Goal: Complete application form

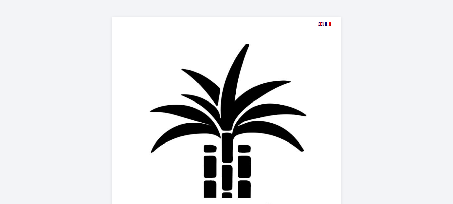
select select
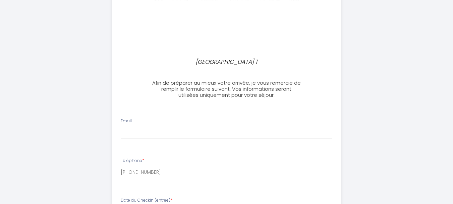
scroll to position [249, 0]
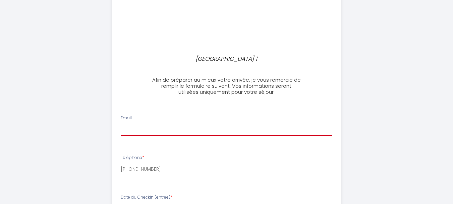
click at [125, 129] on input "Email" at bounding box center [227, 130] width 212 height 12
type input "[EMAIL_ADDRESS][DOMAIN_NAME]"
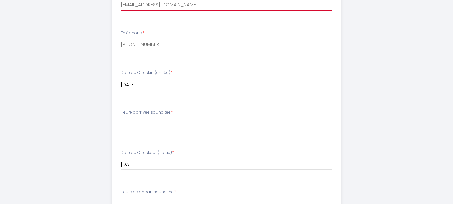
scroll to position [384, 0]
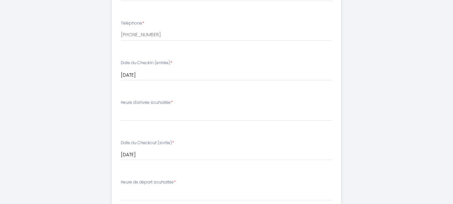
click at [144, 101] on label "Heure d'arrivée souhaitée *" at bounding box center [147, 102] width 52 height 6
click at [129, 126] on li "Heure d'arrivée souhaitée * 16:00 16:30 17:00 17:30 18:00 18:30 19:00 19:30 20:…" at bounding box center [226, 113] width 229 height 36
click at [141, 105] on label "Heure d'arrivée souhaitée *" at bounding box center [147, 102] width 52 height 6
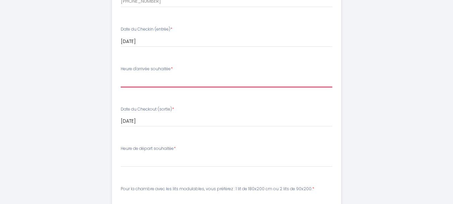
click at [127, 81] on select "16:00 16:30 17:00 17:30 18:00 18:30 19:00 19:30 20:00 20:30 21:00" at bounding box center [227, 80] width 212 height 13
select select "18:00"
click at [121, 74] on select "16:00 16:30 17:00 17:30 18:00 18:30 19:00 19:30 20:00 20:30 21:00" at bounding box center [227, 80] width 212 height 13
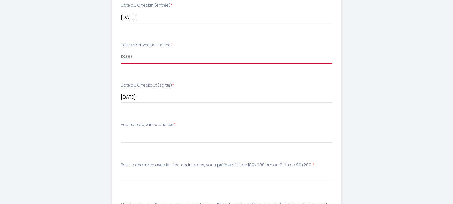
scroll to position [451, 0]
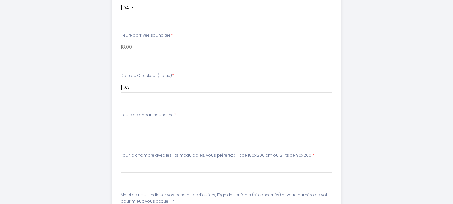
click at [129, 116] on label "Heure de départ souhaitée *" at bounding box center [148, 115] width 55 height 6
click at [129, 138] on li "Heure de départ souhaitée * 00:00 00:30 01:00 01:30 02:00 02:30 03:00 03:30 04:…" at bounding box center [226, 126] width 229 height 36
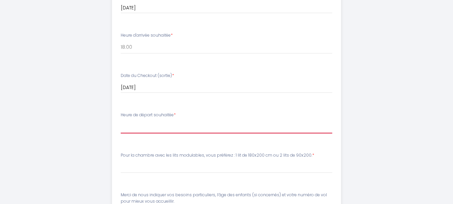
click at [131, 128] on select "00:00 00:30 01:00 01:30 02:00 02:30 03:00 03:30 04:00 04:30 05:00 05:30 06:00 0…" at bounding box center [227, 126] width 212 height 13
select select "11:00"
click at [121, 120] on select "00:00 00:30 01:00 01:30 02:00 02:30 03:00 03:30 04:00 04:30 05:00 05:30 06:00 0…" at bounding box center [227, 126] width 212 height 13
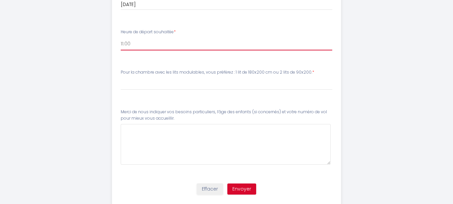
scroll to position [551, 0]
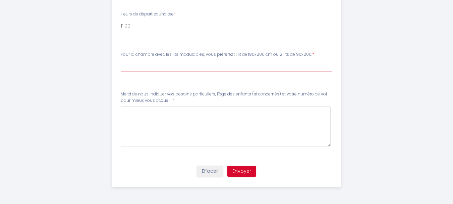
click at [126, 66] on input "Pour la chambre avec les lits modulables, vous préférez : 1 lit de 180x200 cm o…" at bounding box center [227, 66] width 212 height 12
type input "1"
type input "1 lit 180x200"
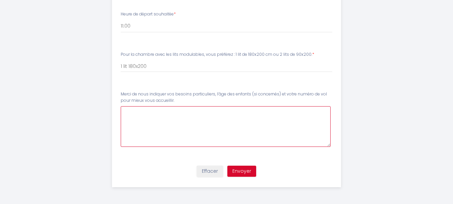
click at [127, 111] on accueillir\ at bounding box center [226, 126] width 210 height 41
type accueillir\ "Nous serons avec 1 jeune couple ,nous n'avons pas encore le N° du vol"
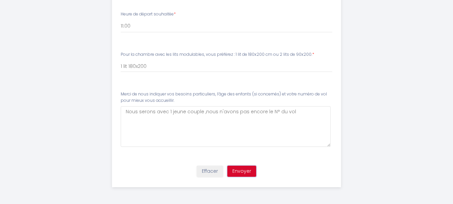
click at [243, 173] on button "Envoyer" at bounding box center [242, 170] width 29 height 11
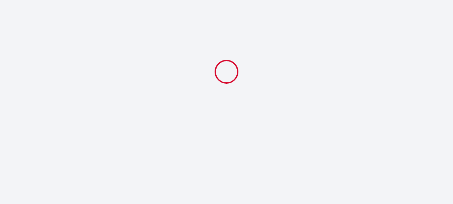
scroll to position [0, 0]
select select "18:00"
select select "11:00"
